Goal: Task Accomplishment & Management: Manage account settings

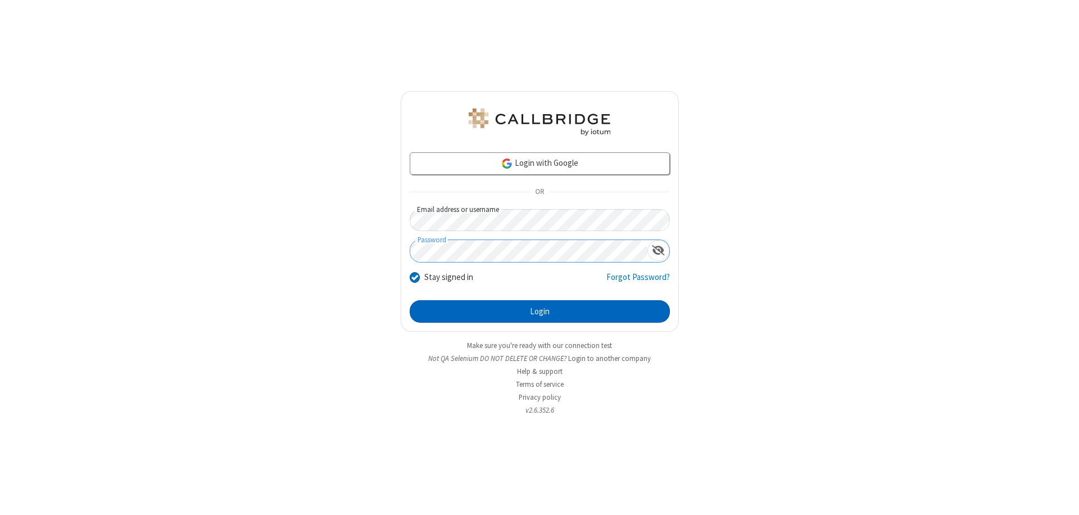
click at [540, 311] on button "Login" at bounding box center [540, 311] width 260 height 22
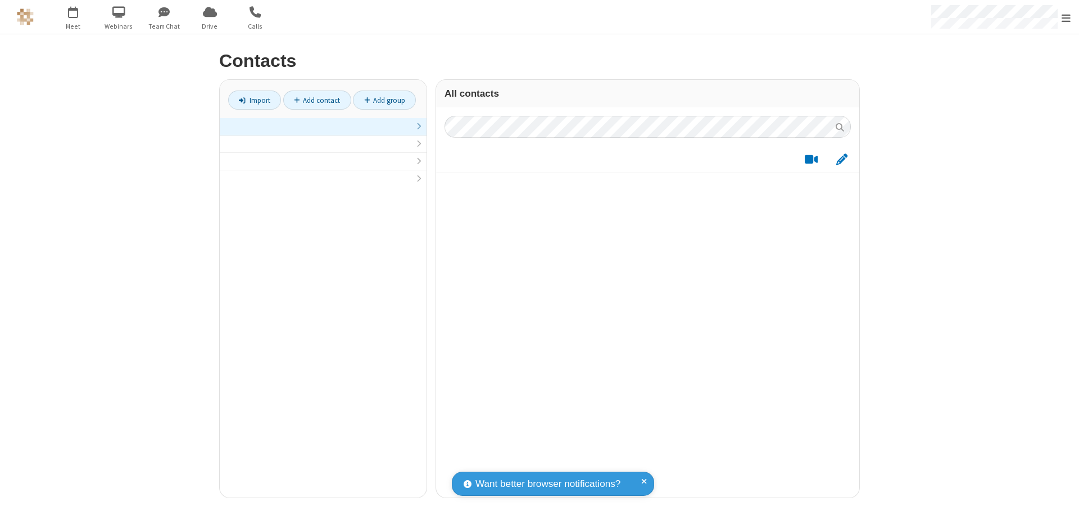
click at [323, 133] on link at bounding box center [323, 126] width 207 height 17
click at [317, 100] on link "Add contact" at bounding box center [317, 100] width 68 height 19
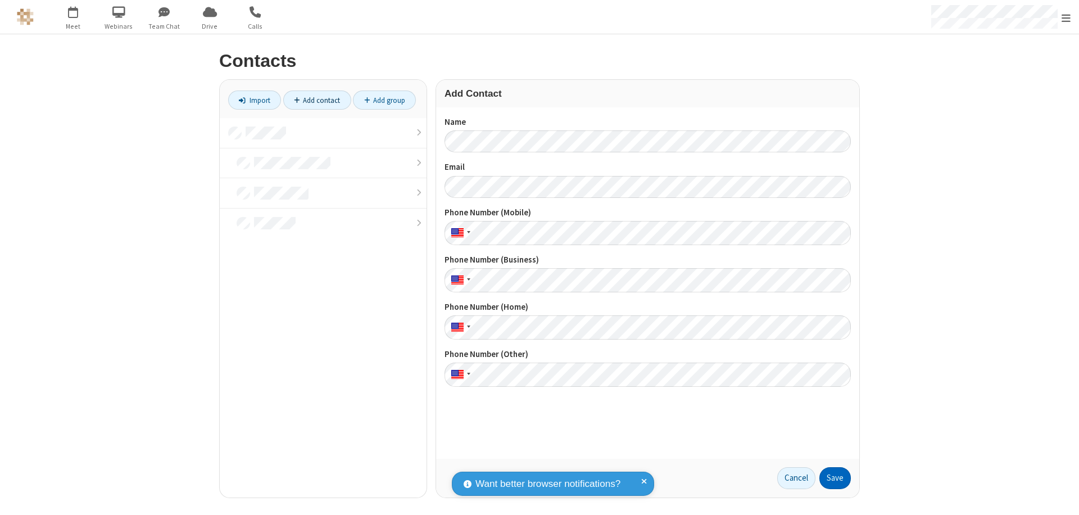
click at [835, 478] on button "Save" at bounding box center [835, 478] width 31 height 22
